Goal: Task Accomplishment & Management: Use online tool/utility

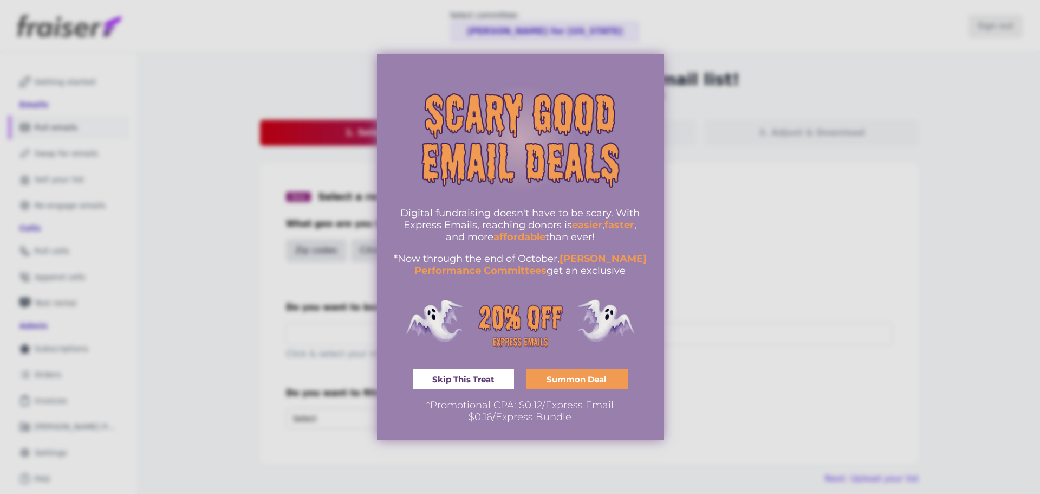
click at [896, 211] on div at bounding box center [520, 247] width 1040 height 494
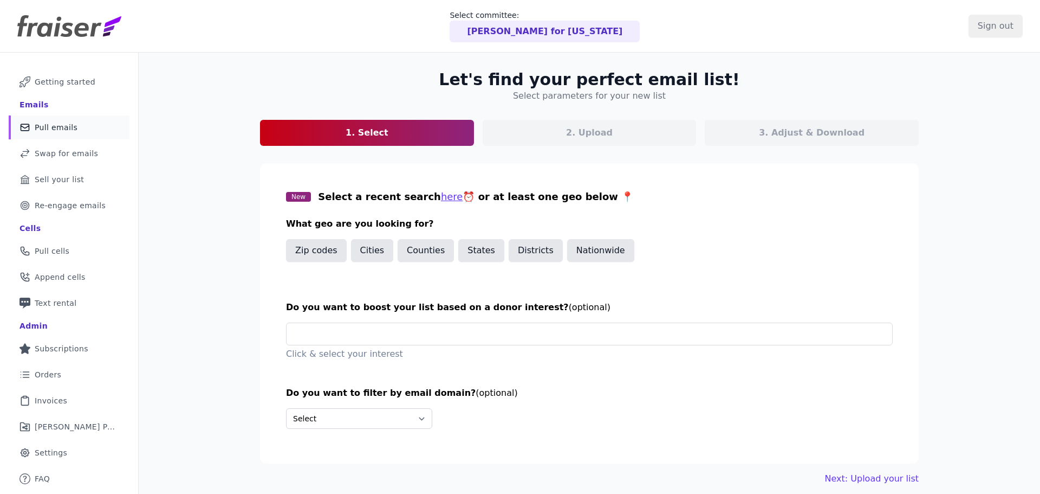
click at [75, 135] on link "Mail Icon Outline of a mail envelope Pull emails" at bounding box center [69, 127] width 121 height 24
click at [471, 251] on button "States" at bounding box center [481, 250] width 46 height 23
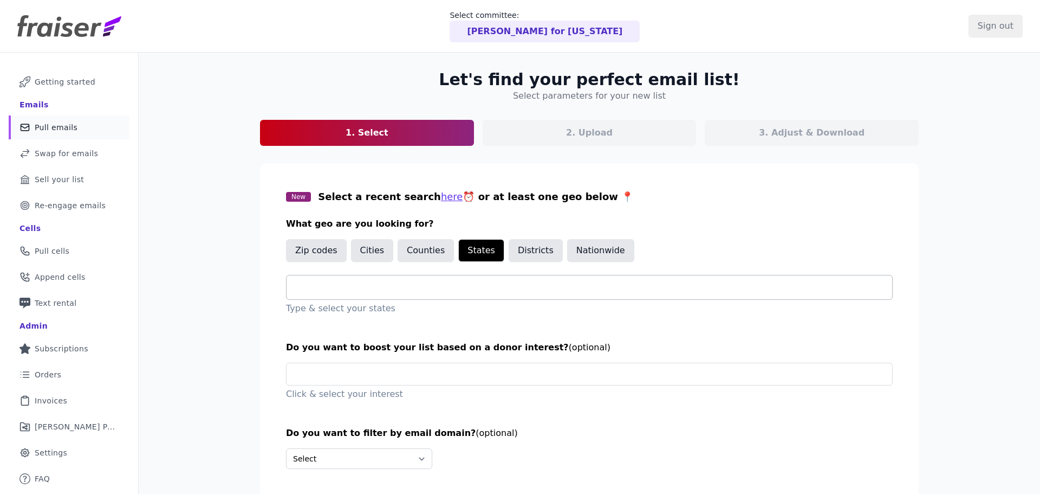
click at [447, 279] on div at bounding box center [593, 287] width 597 height 24
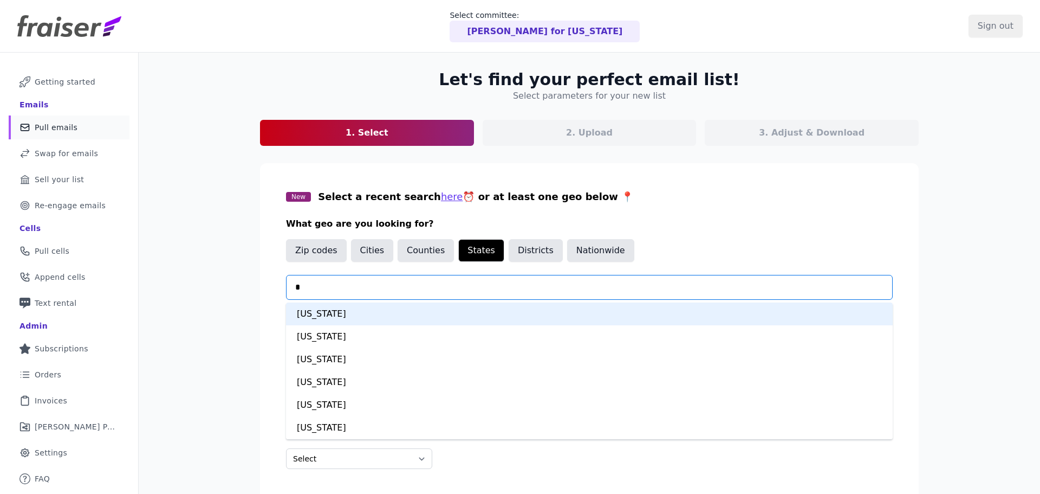
type input "**"
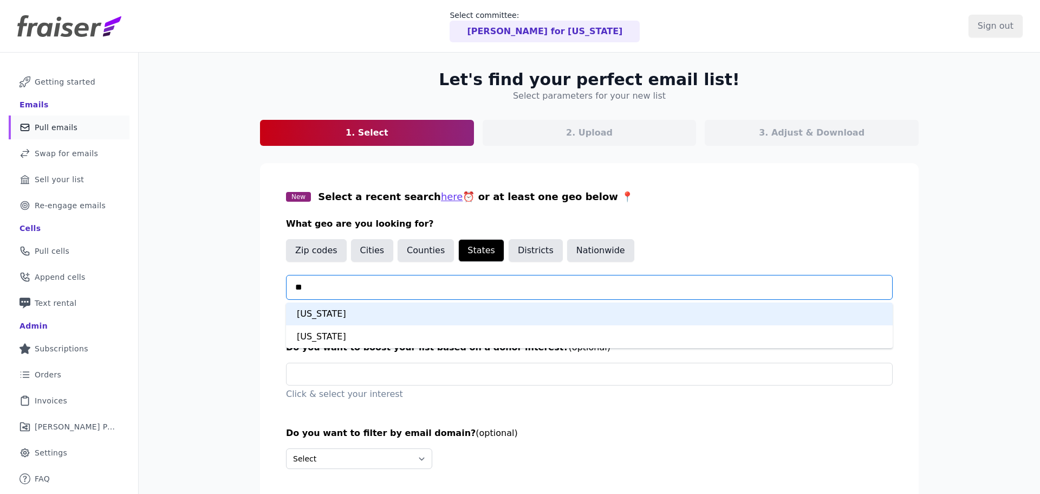
click at [415, 309] on div "Iowa" at bounding box center [589, 313] width 607 height 23
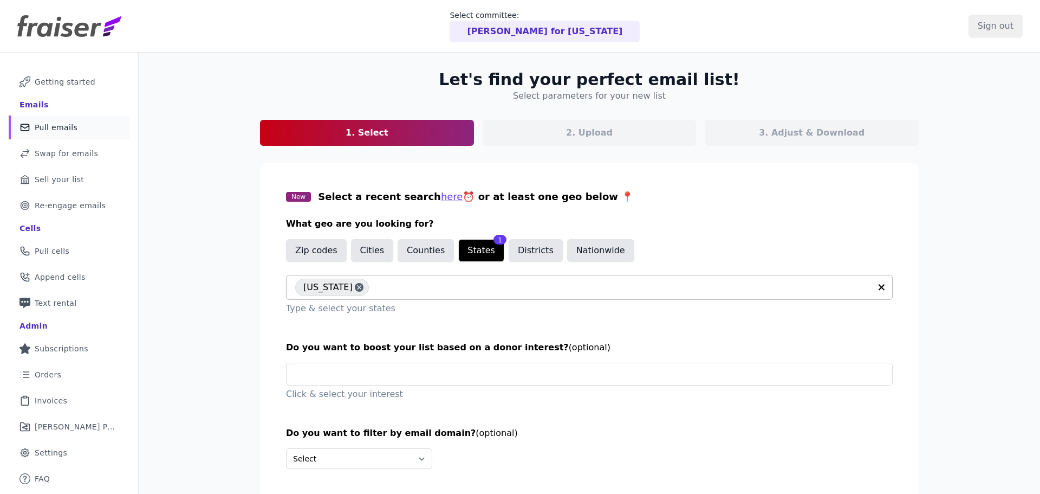
click at [261, 335] on section "New Select a recent search here ⏰ or at least one geo below 📍 What geo are you …" at bounding box center [589, 333] width 659 height 340
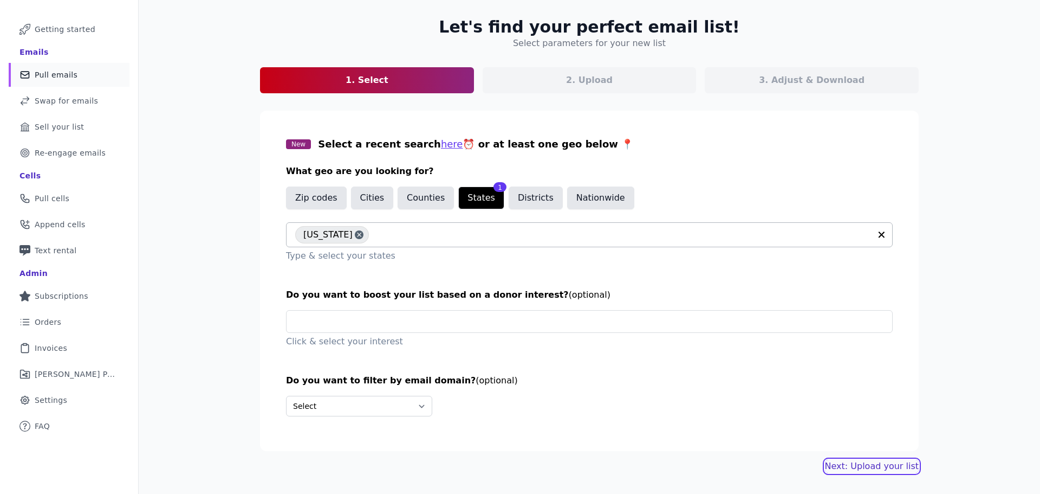
click at [844, 467] on link "Next: Upload your list" at bounding box center [872, 466] width 94 height 13
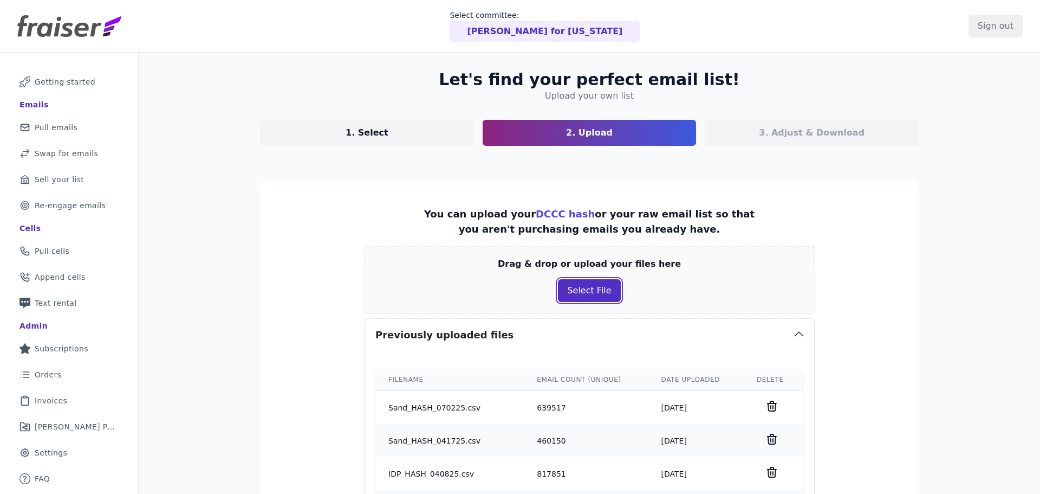
click at [598, 290] on button "Select File" at bounding box center [589, 290] width 62 height 23
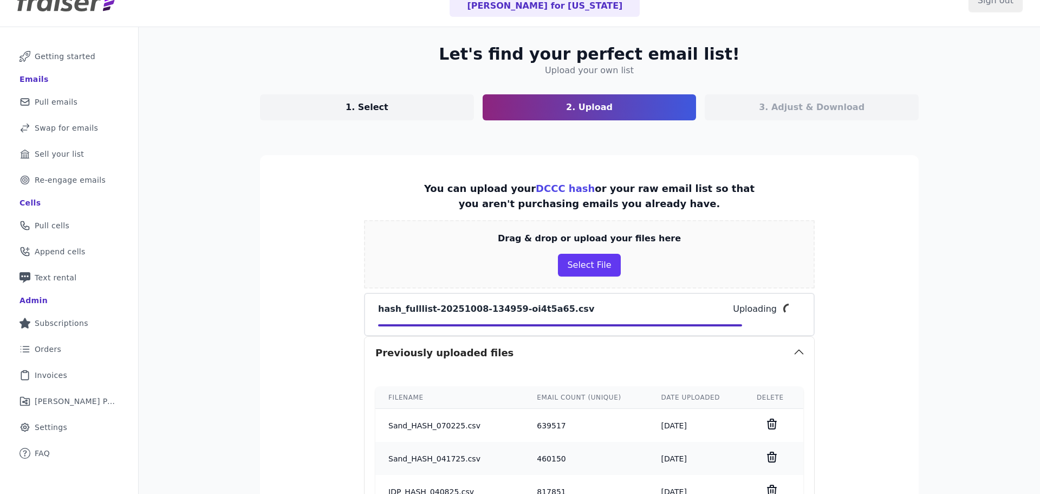
scroll to position [43, 0]
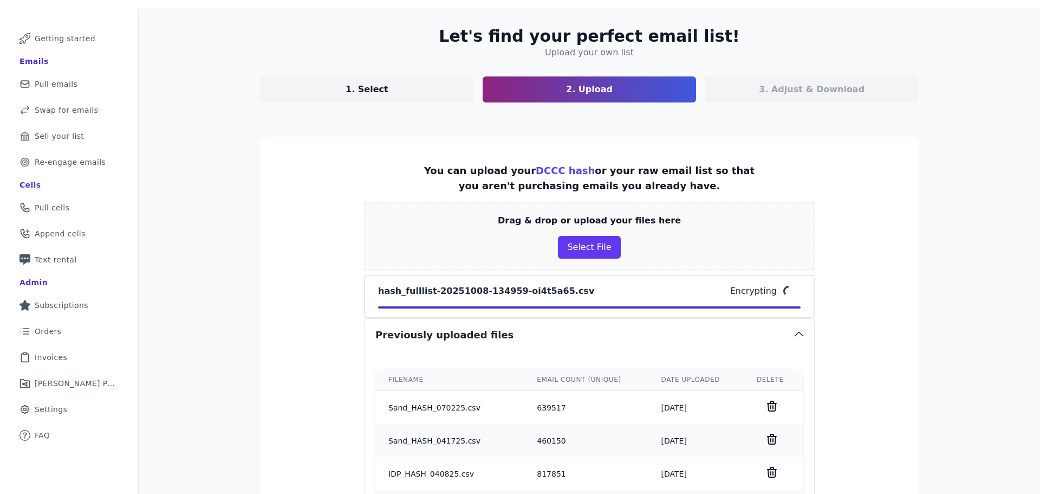
click at [302, 264] on section "You can upload your DCCC hash or your raw email list so that you aren't purchas…" at bounding box center [589, 499] width 659 height 724
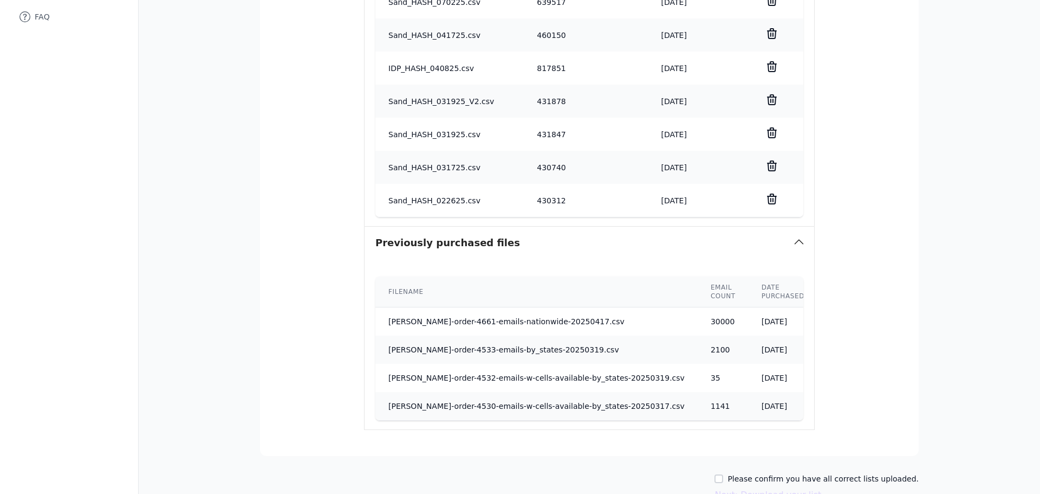
scroll to position [515, 0]
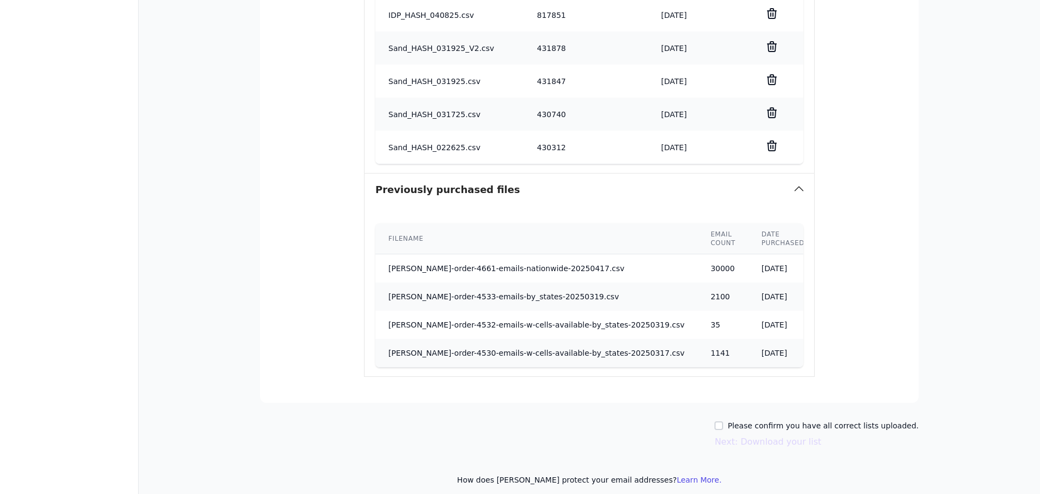
click at [775, 420] on label "Please confirm you have all correct lists uploaded." at bounding box center [823, 425] width 191 height 11
click at [723, 421] on input "Please confirm you have all correct lists uploaded." at bounding box center [719, 425] width 9 height 9
checkbox input "true"
click at [768, 435] on button "Next: Download your list" at bounding box center [768, 441] width 107 height 13
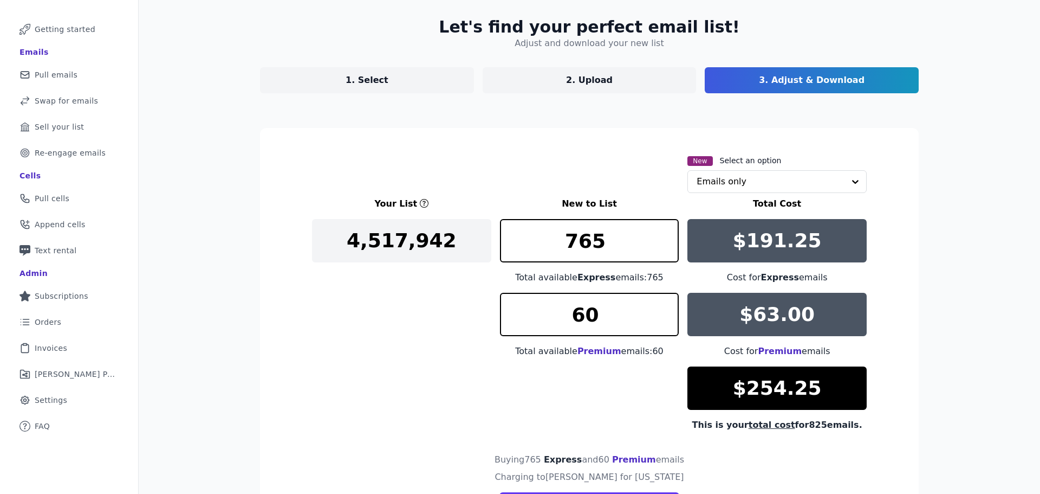
scroll to position [118, 0]
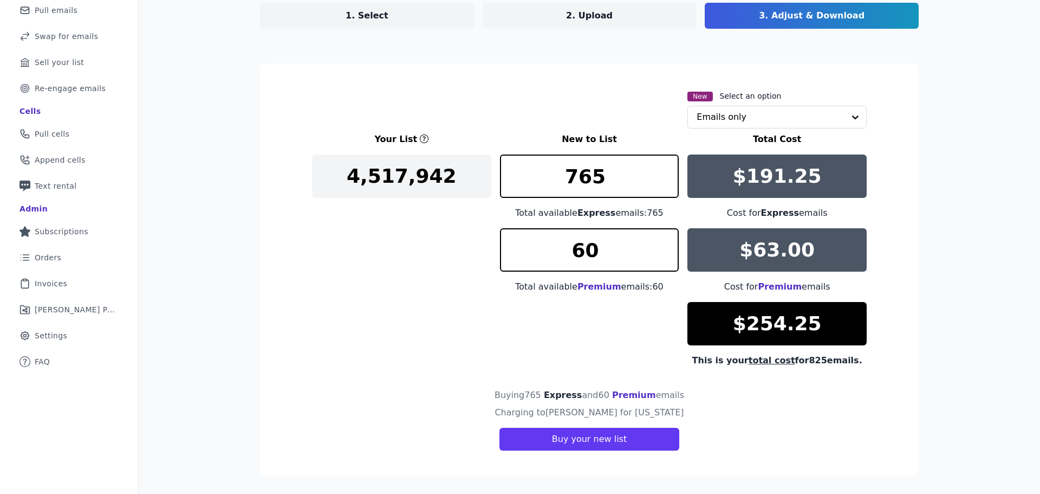
click at [420, 341] on div "Your List New to List Total Cost 4,517,942 765 Total available Express emails: …" at bounding box center [589, 250] width 555 height 234
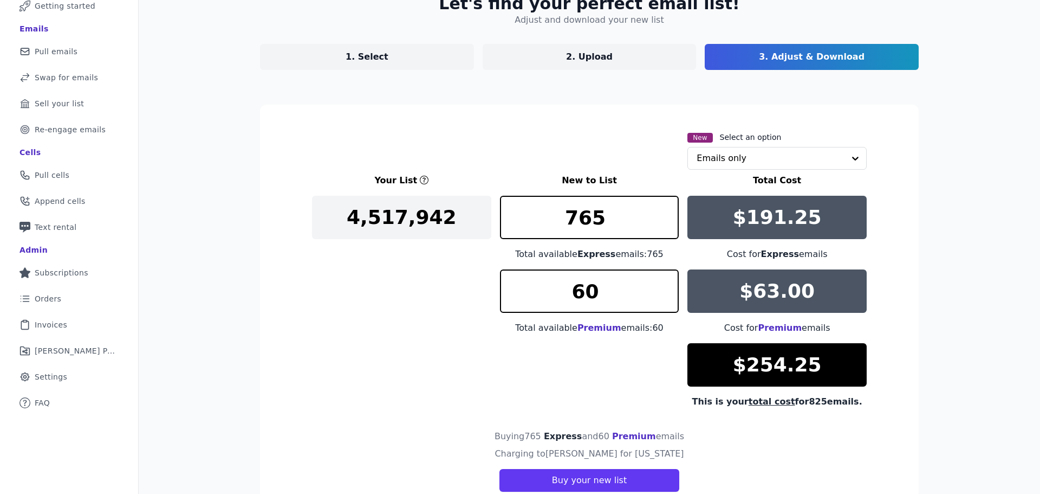
scroll to position [74, 0]
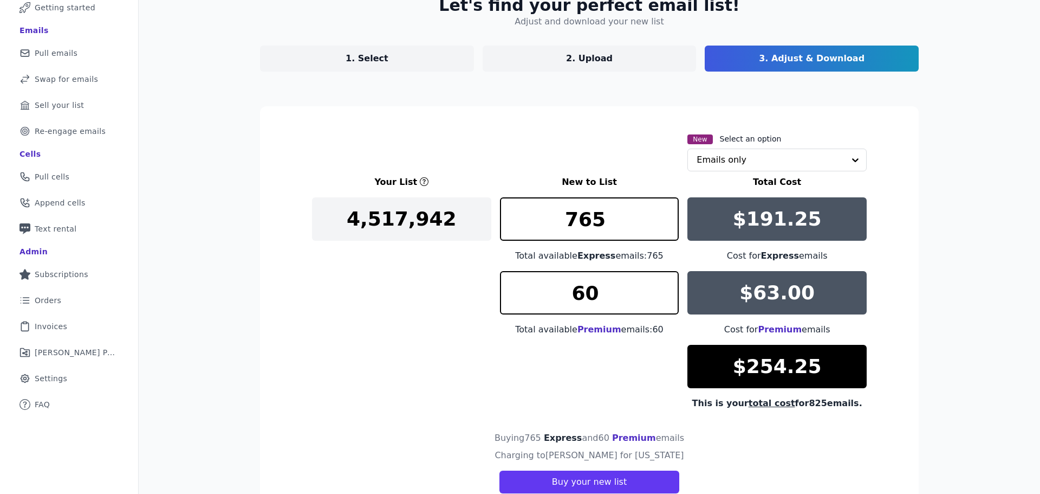
click at [370, 360] on div "Your List New to List Total Cost 4,517,942 765 Total available Express emails: …" at bounding box center [589, 293] width 555 height 234
